Goal: Transaction & Acquisition: Purchase product/service

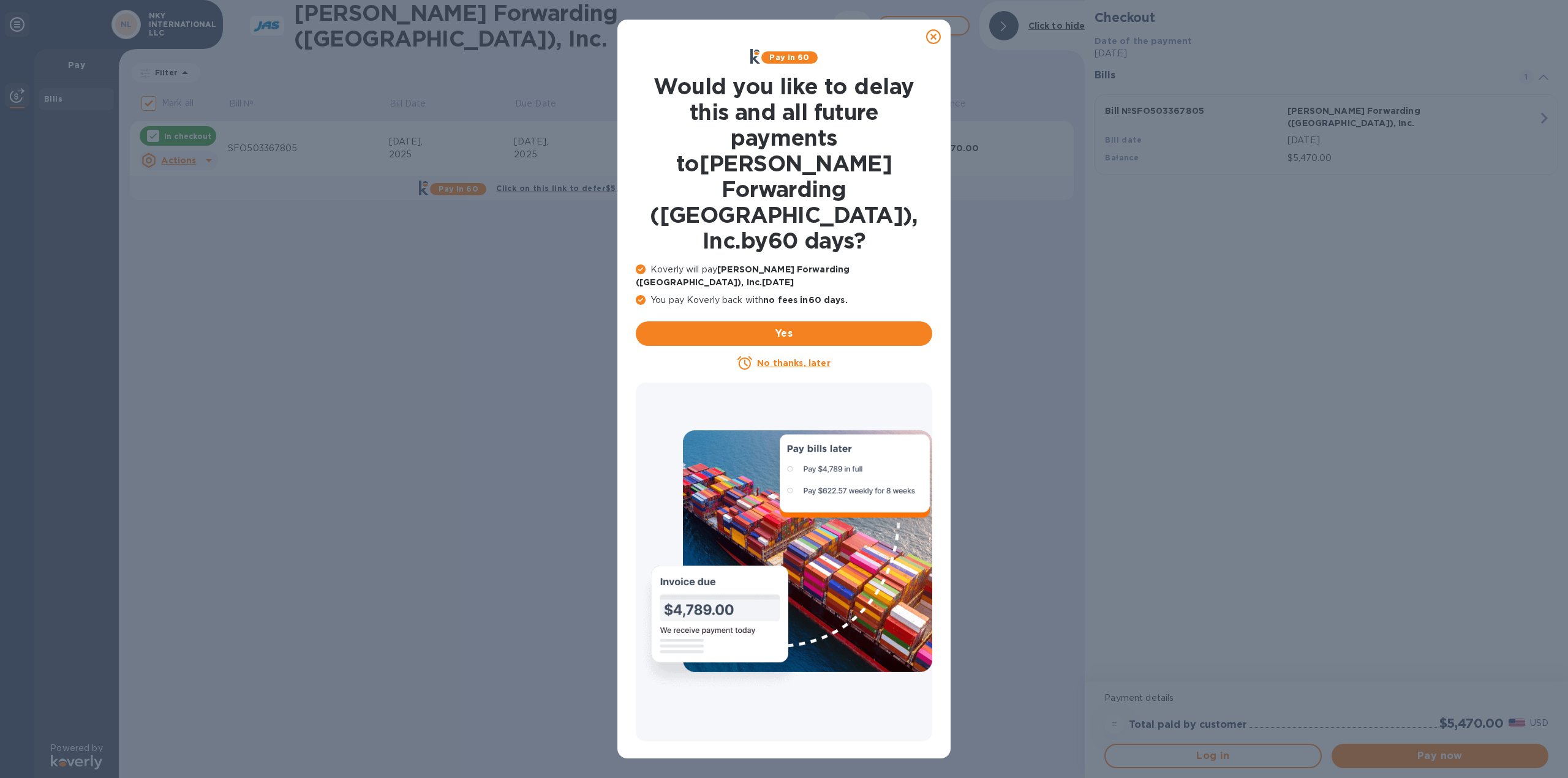
click at [935, 38] on icon at bounding box center [933, 36] width 15 height 15
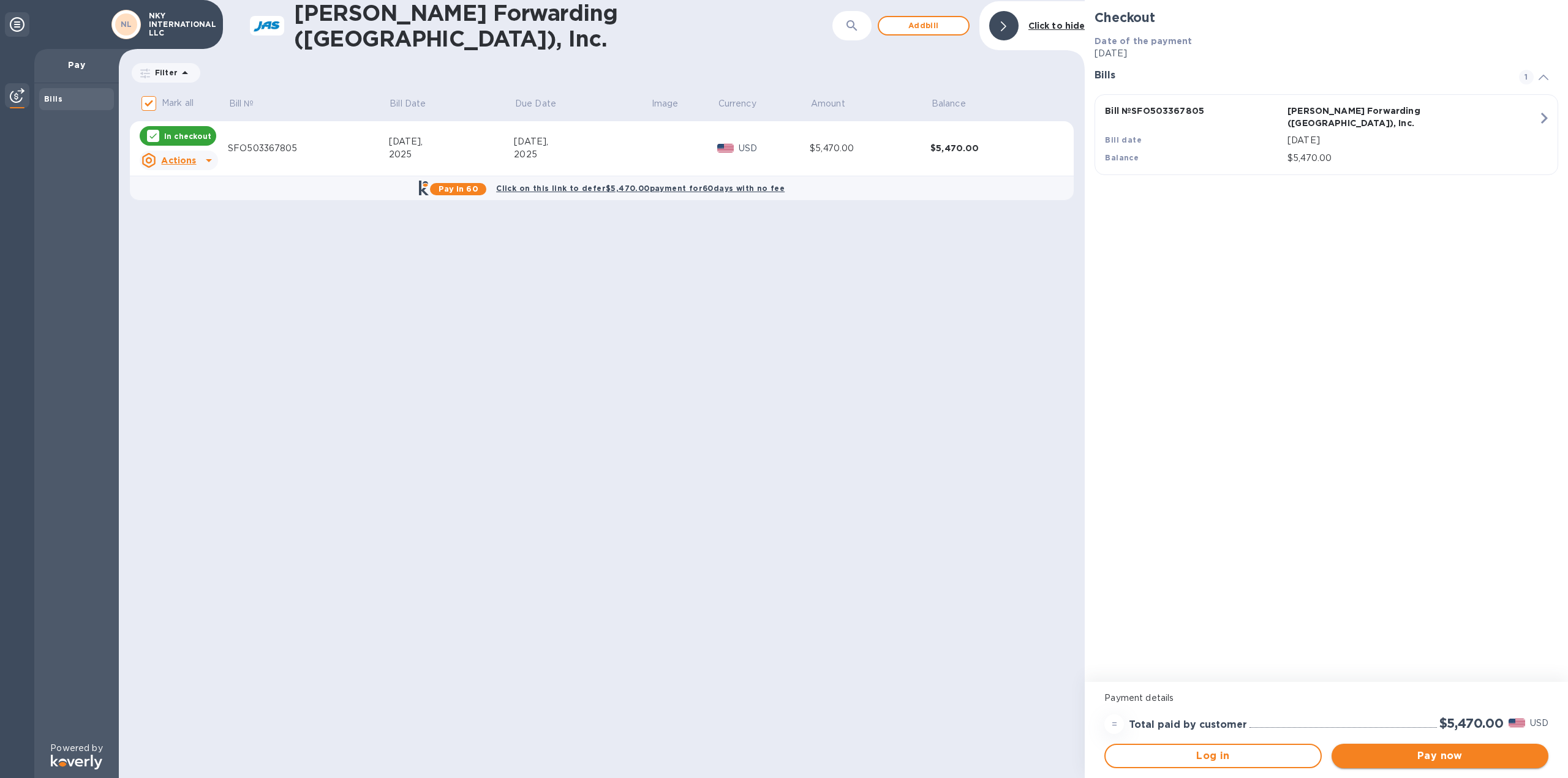
click at [1408, 754] on span "Pay now" at bounding box center [1440, 756] width 197 height 15
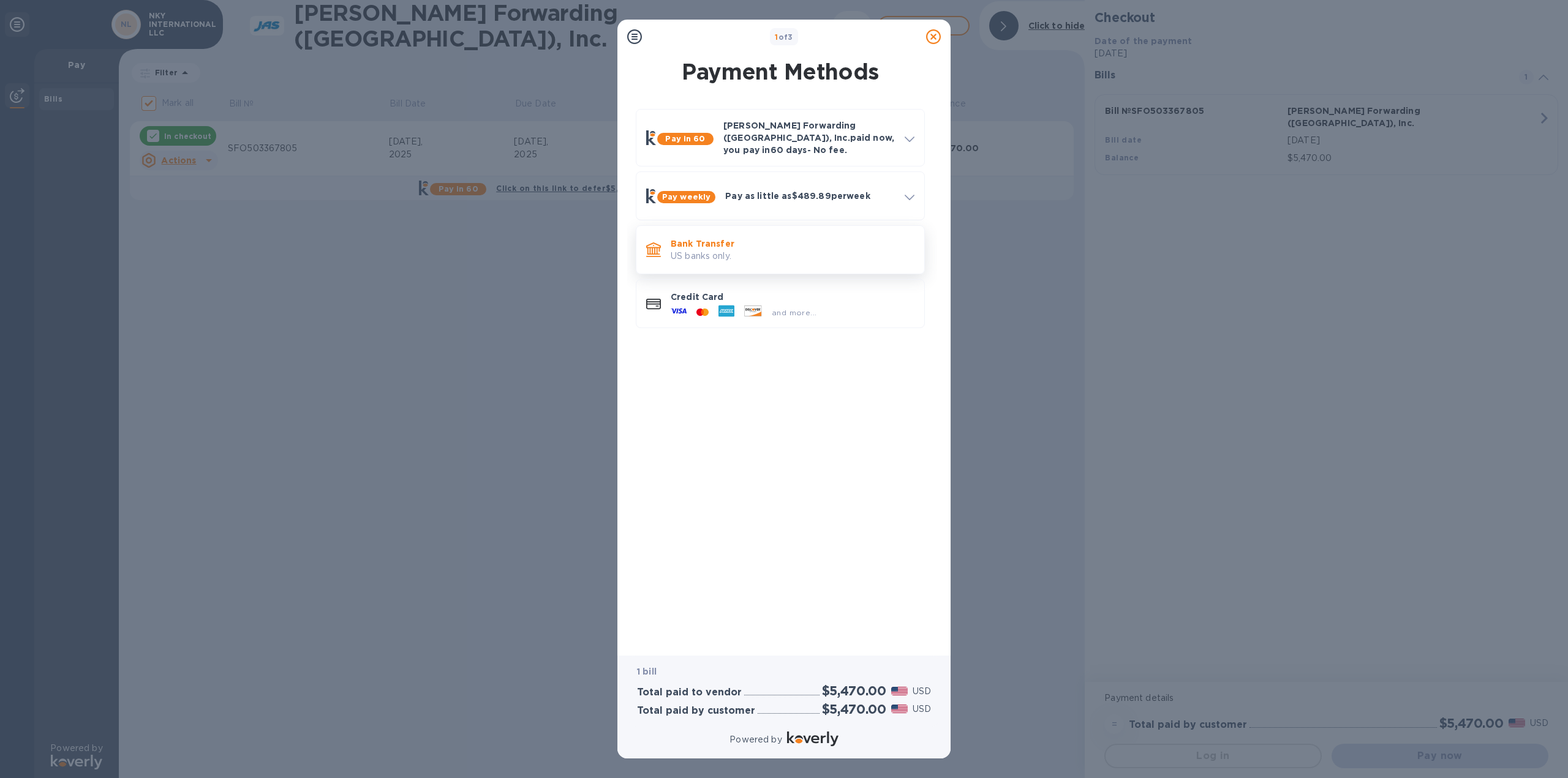
click at [726, 252] on p "US banks only." at bounding box center [793, 256] width 244 height 13
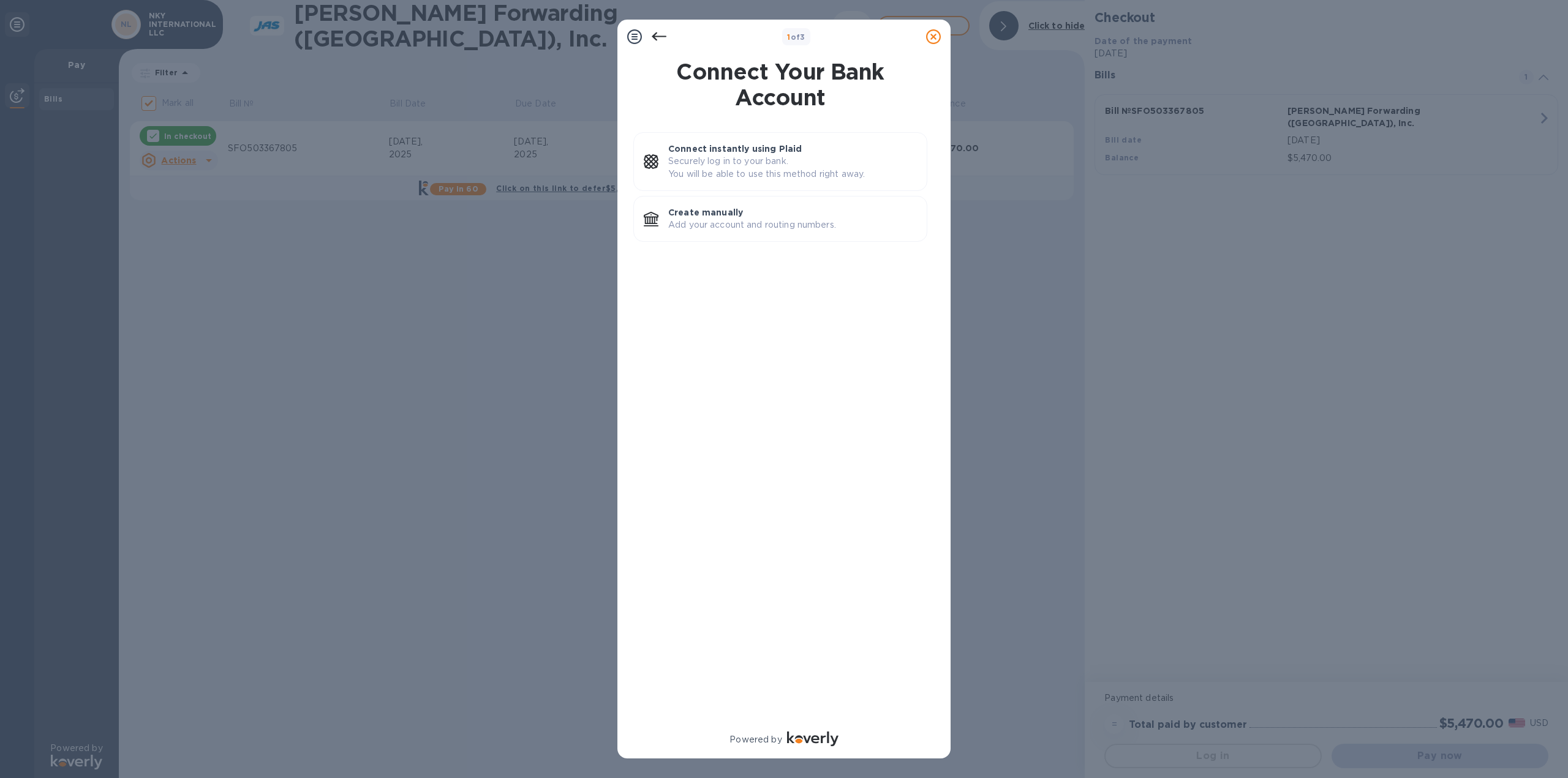
click at [663, 31] on icon at bounding box center [658, 36] width 15 height 15
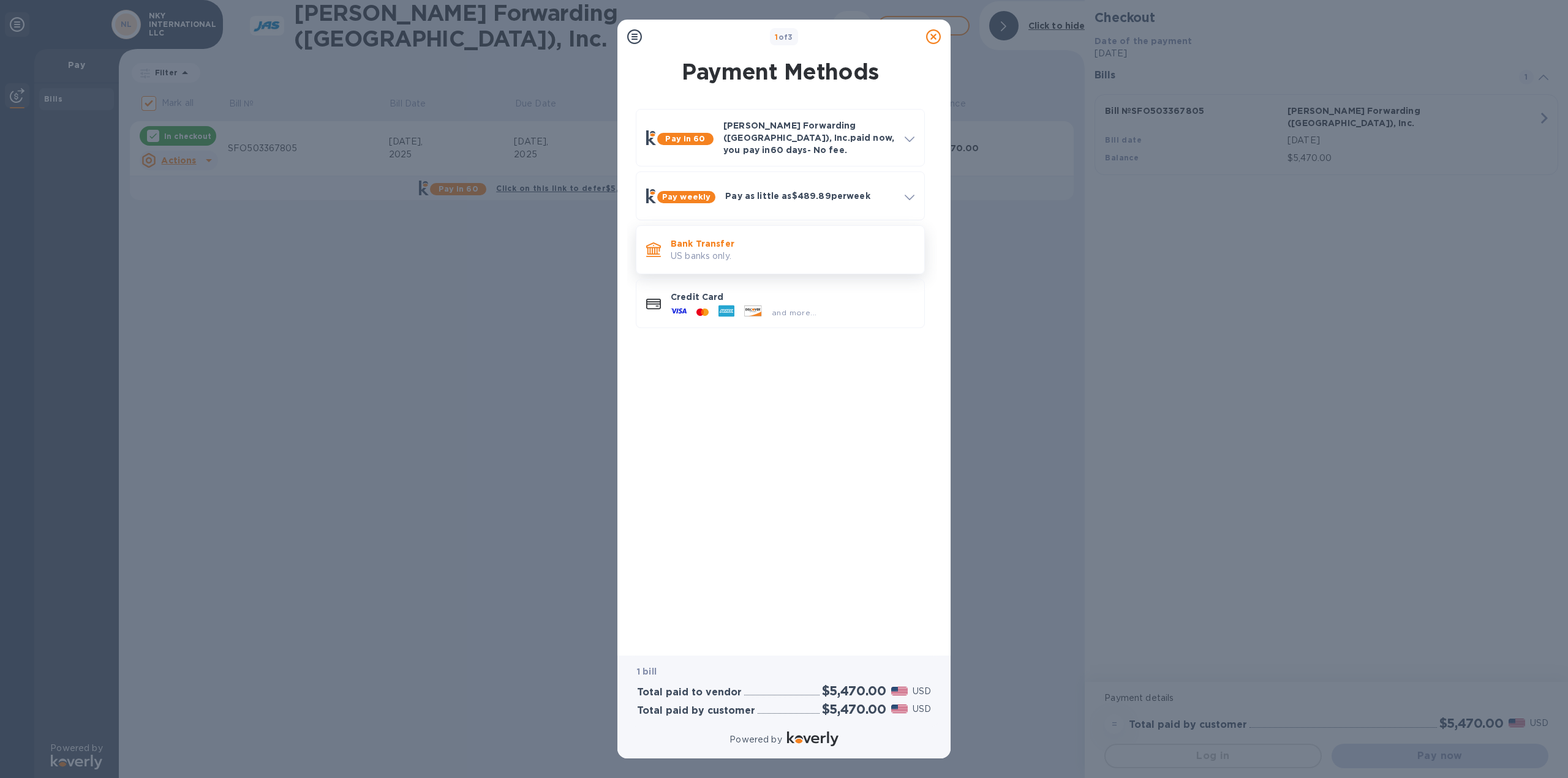
click at [748, 250] on p "US banks only." at bounding box center [793, 256] width 244 height 13
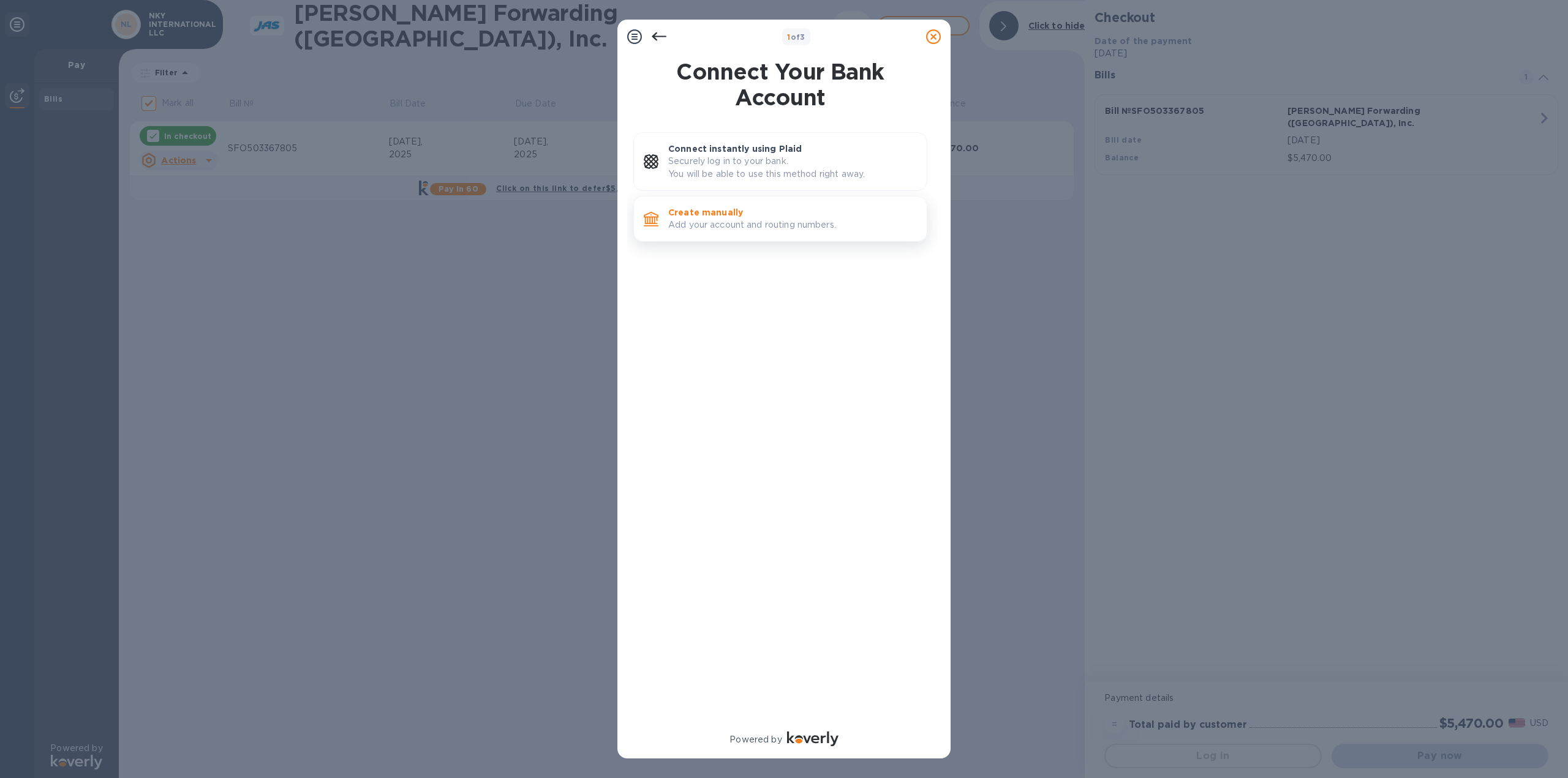
click at [723, 226] on p "Add your account and routing numbers." at bounding box center [792, 224] width 249 height 13
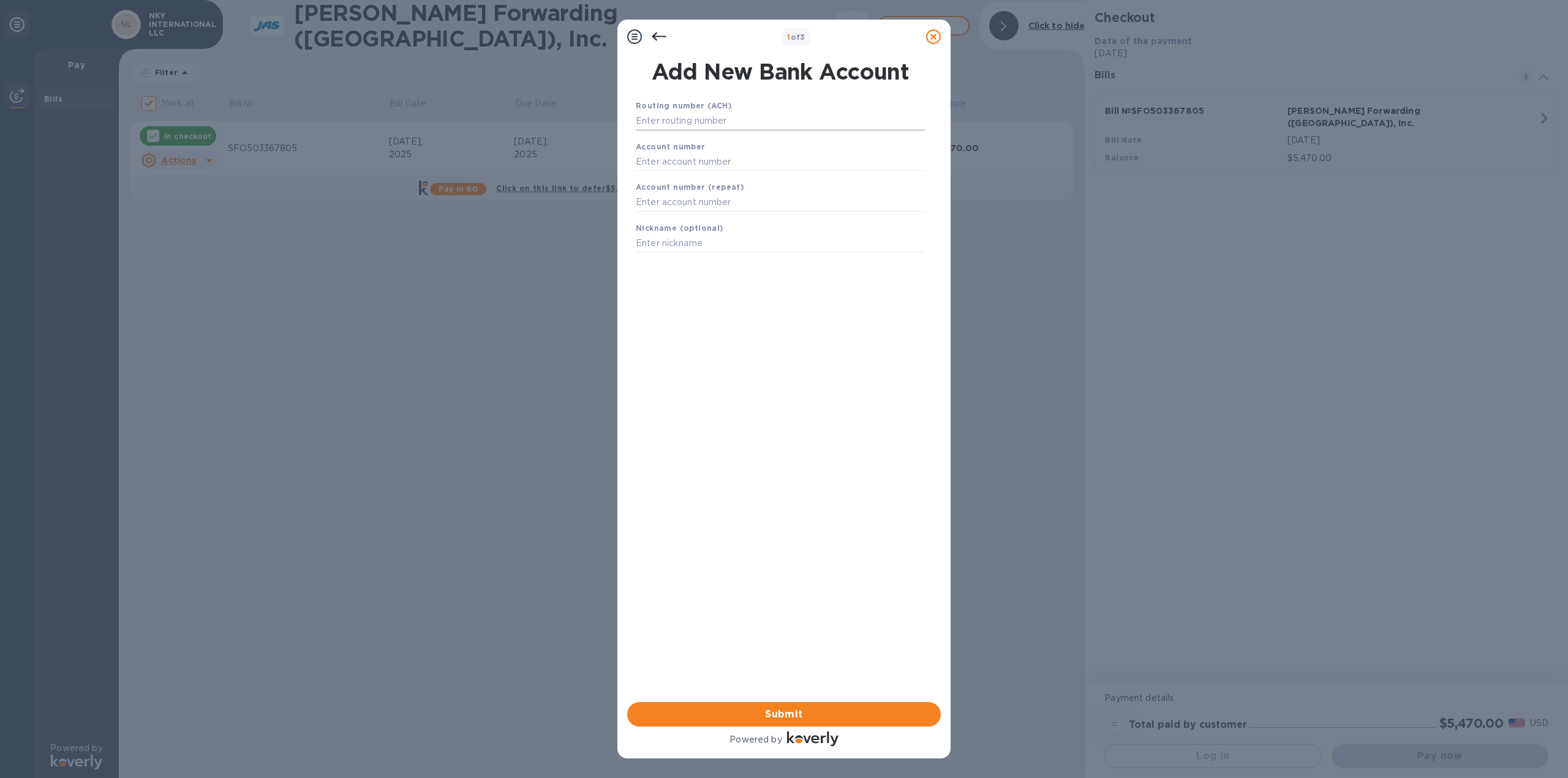
click at [704, 114] on input "text" at bounding box center [781, 121] width 289 height 18
click at [702, 121] on input "text" at bounding box center [781, 121] width 289 height 18
type input "121000358"
click at [704, 172] on input "text" at bounding box center [781, 177] width 289 height 18
type input "325160516245"
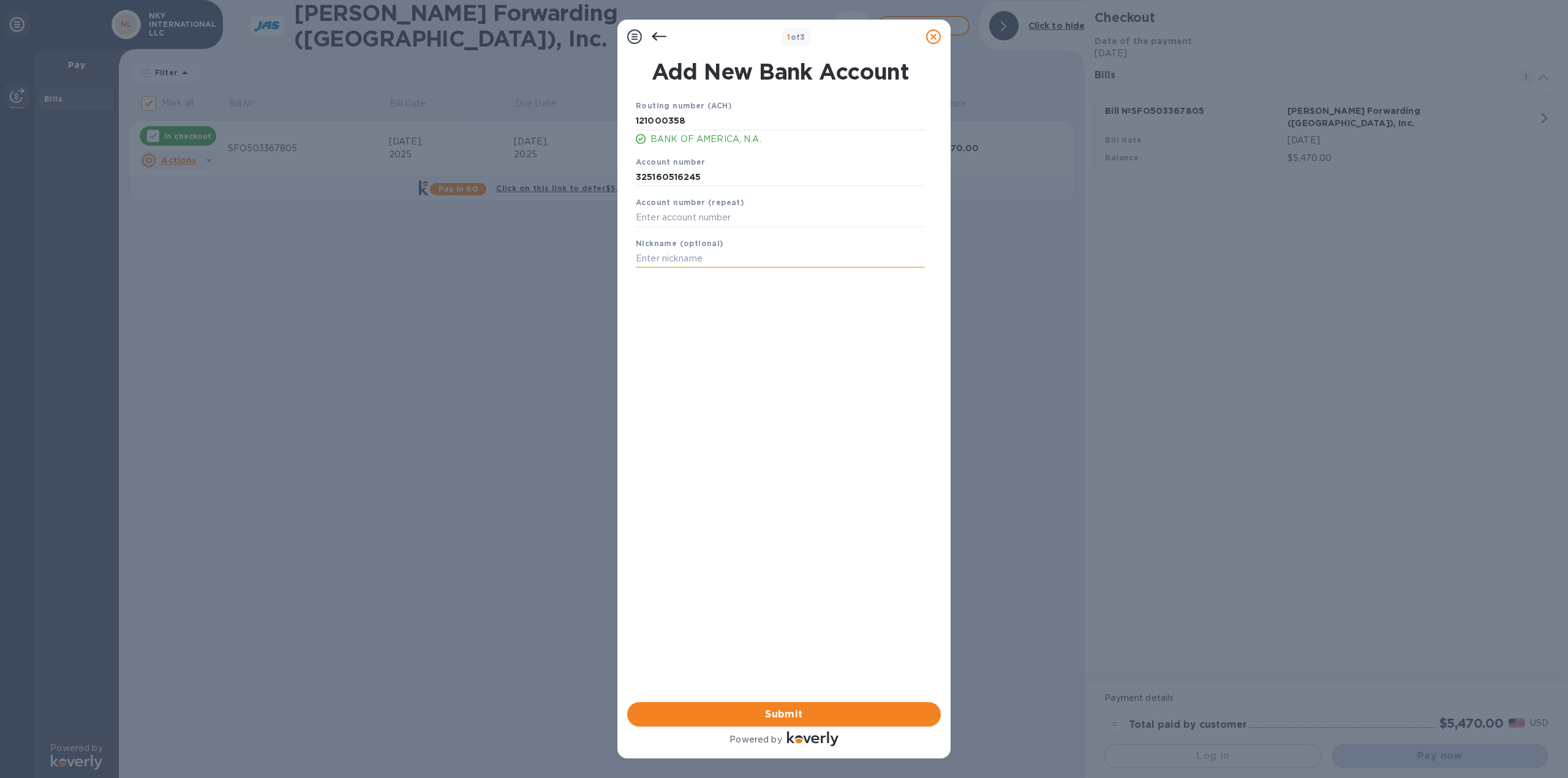
click at [722, 254] on input "text" at bounding box center [781, 259] width 289 height 18
click at [691, 218] on input "text" at bounding box center [781, 218] width 289 height 18
drag, startPoint x: 714, startPoint y: 172, endPoint x: 617, endPoint y: 177, distance: 97.1
click at [617, 177] on div "Add New Bank Account Routing number (ACH) [US_BANK_ROUTING_MICR] BANK OF AMERIC…" at bounding box center [784, 378] width 333 height 648
click at [676, 216] on input "text" at bounding box center [781, 218] width 289 height 18
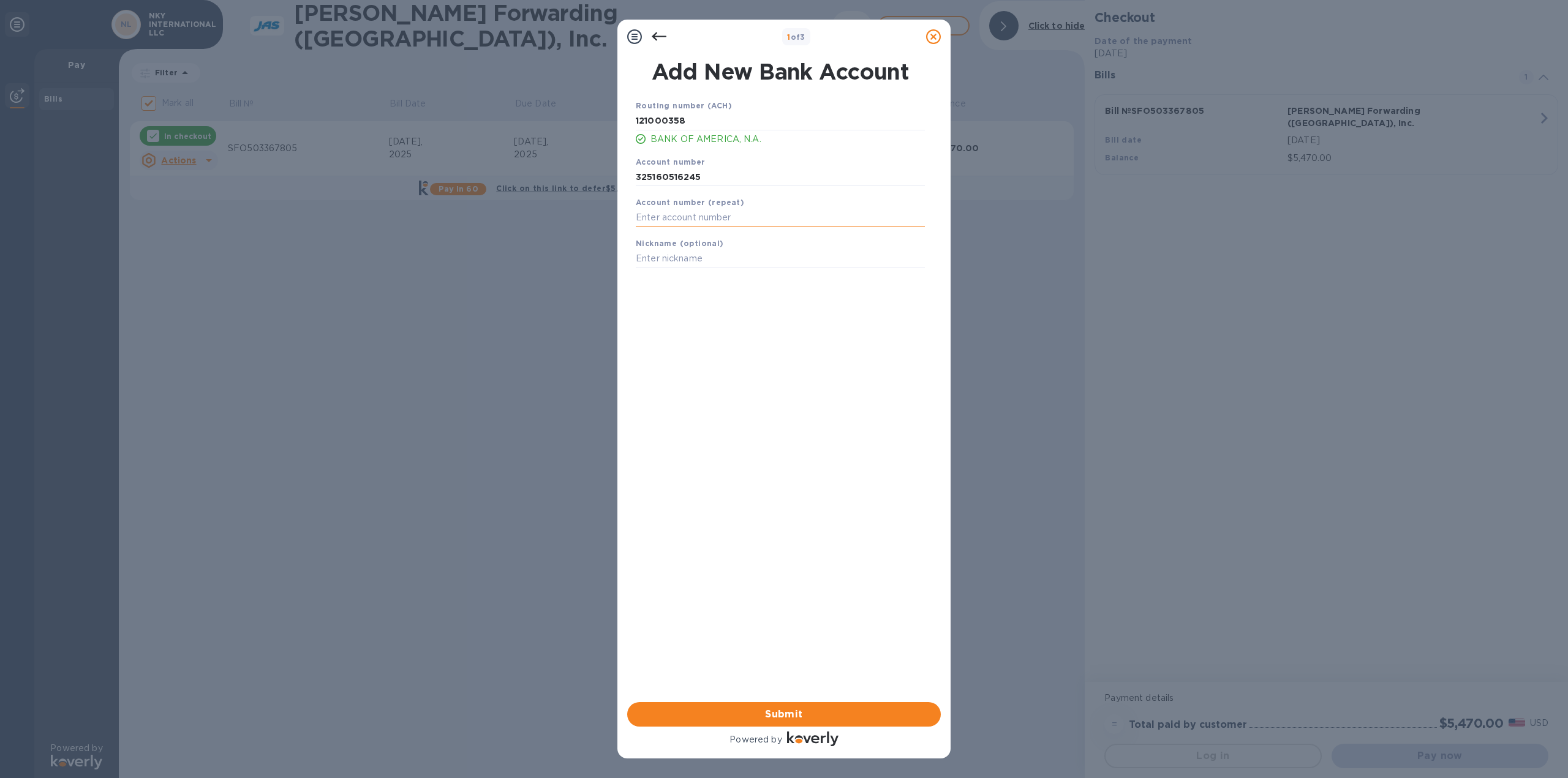
paste input "325160516245"
type input "325160516245"
click at [792, 718] on span "Submit" at bounding box center [784, 714] width 294 height 15
